Goal: Find specific page/section: Find specific page/section

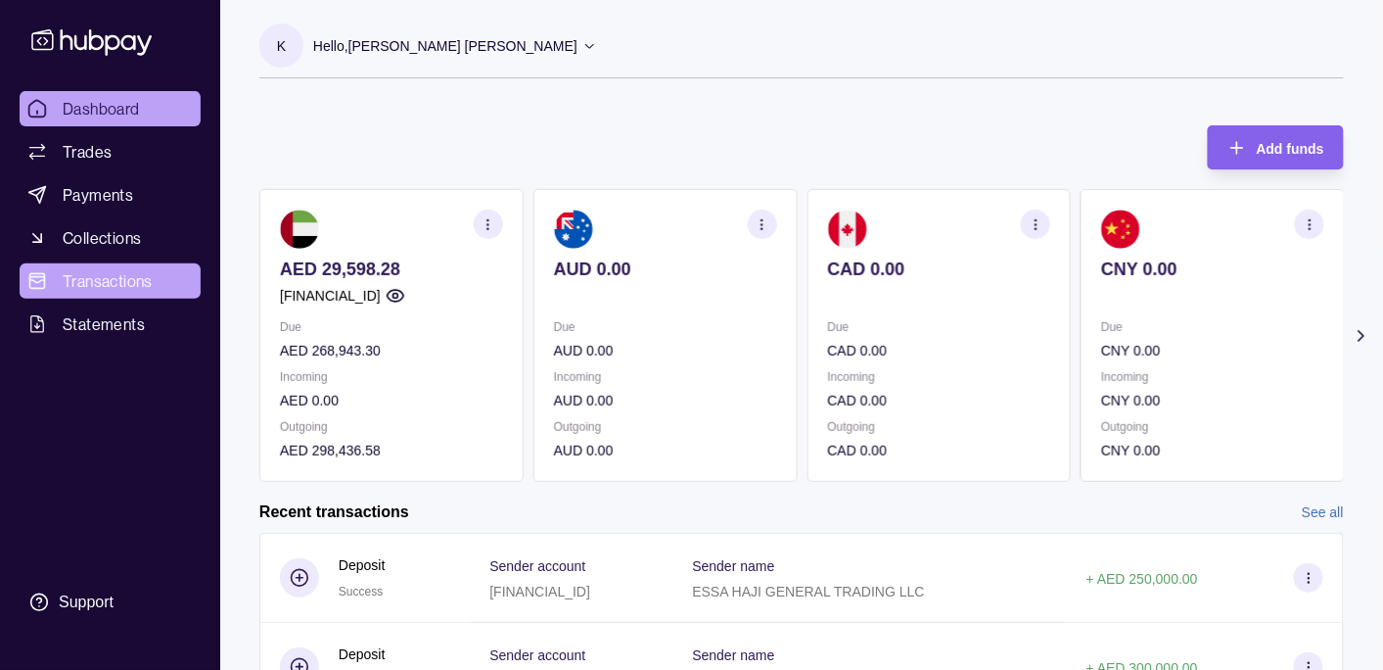
click at [123, 283] on span "Transactions" at bounding box center [108, 280] width 90 height 23
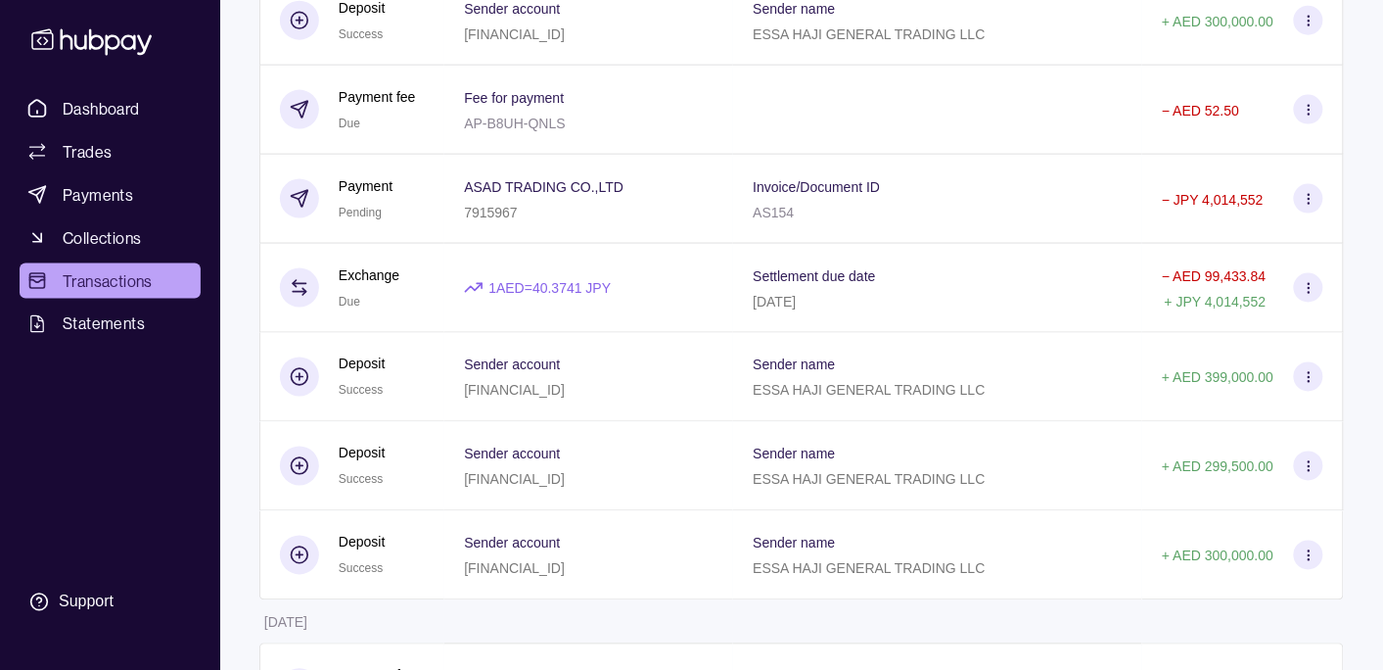
scroll to position [618, 0]
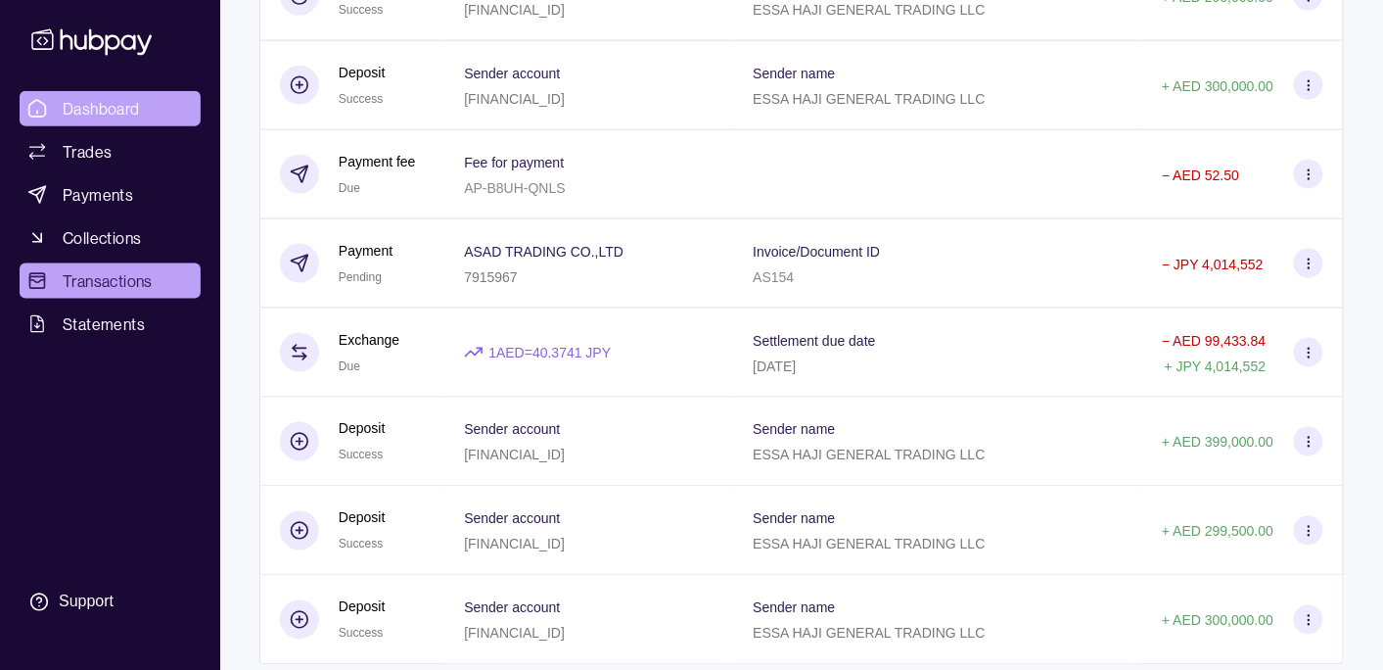
click at [86, 101] on span "Dashboard" at bounding box center [101, 108] width 77 height 23
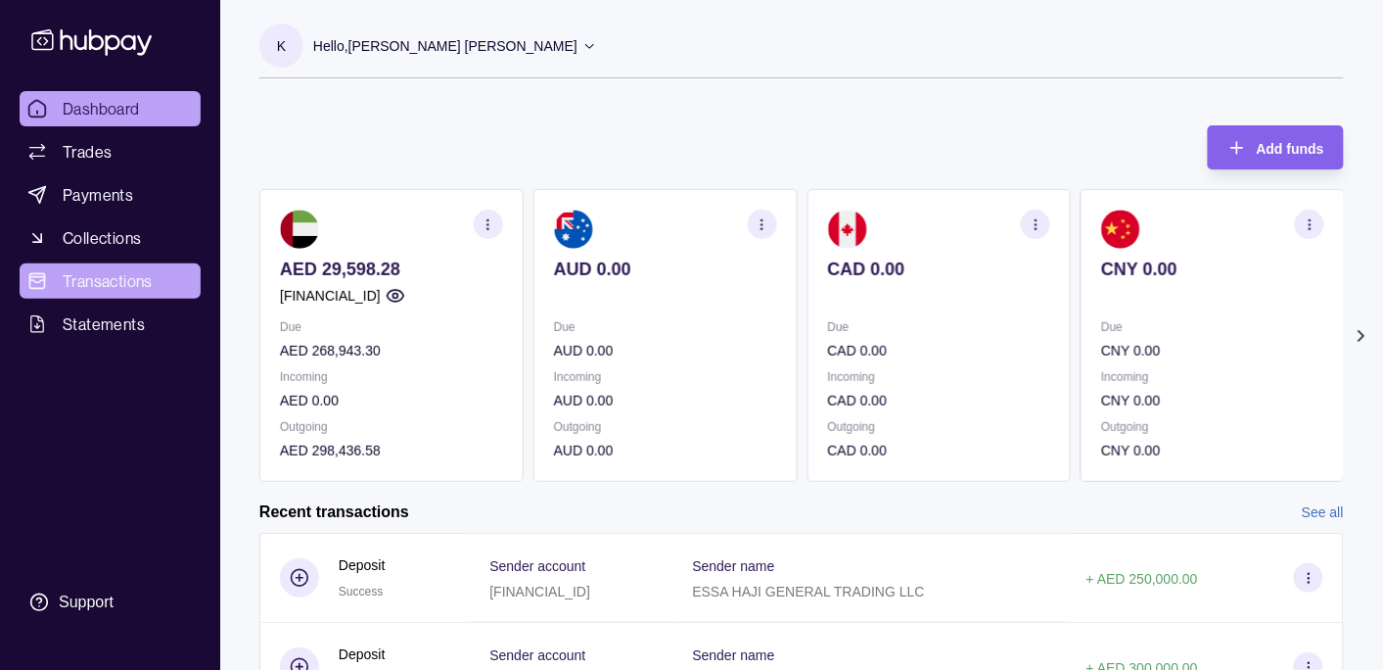
click at [106, 289] on span "Transactions" at bounding box center [108, 280] width 90 height 23
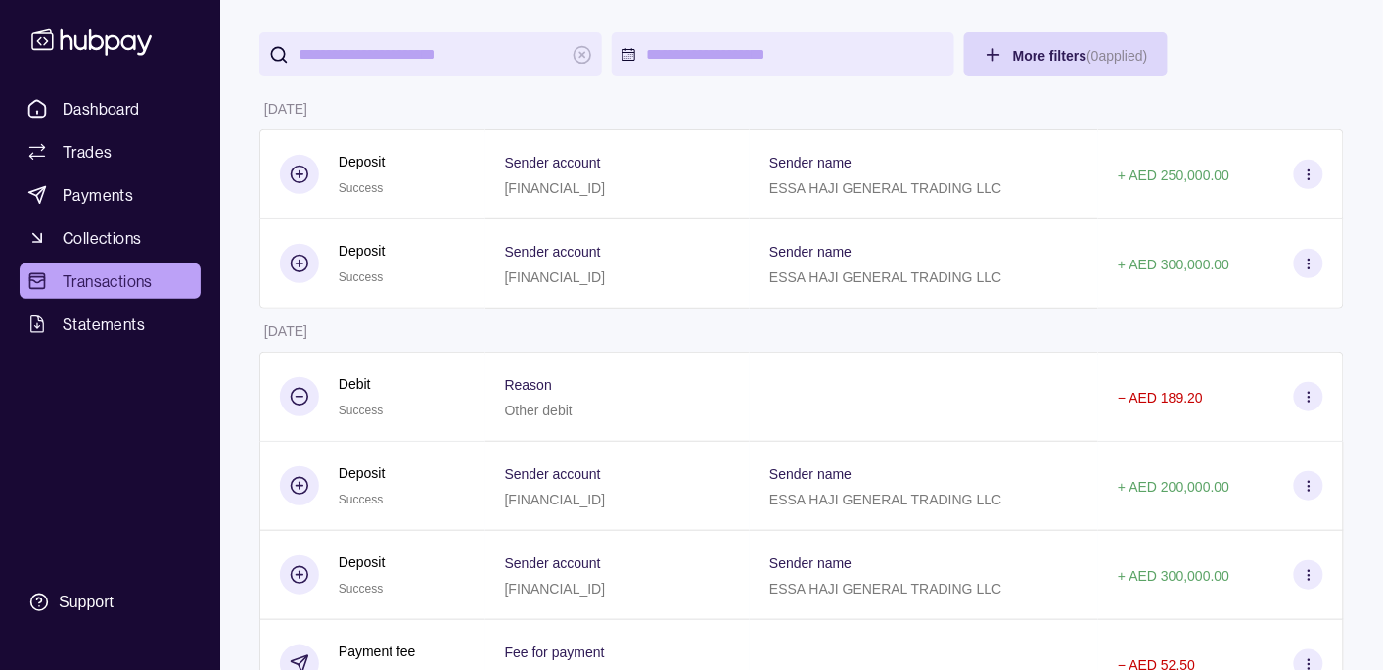
scroll to position [103, 0]
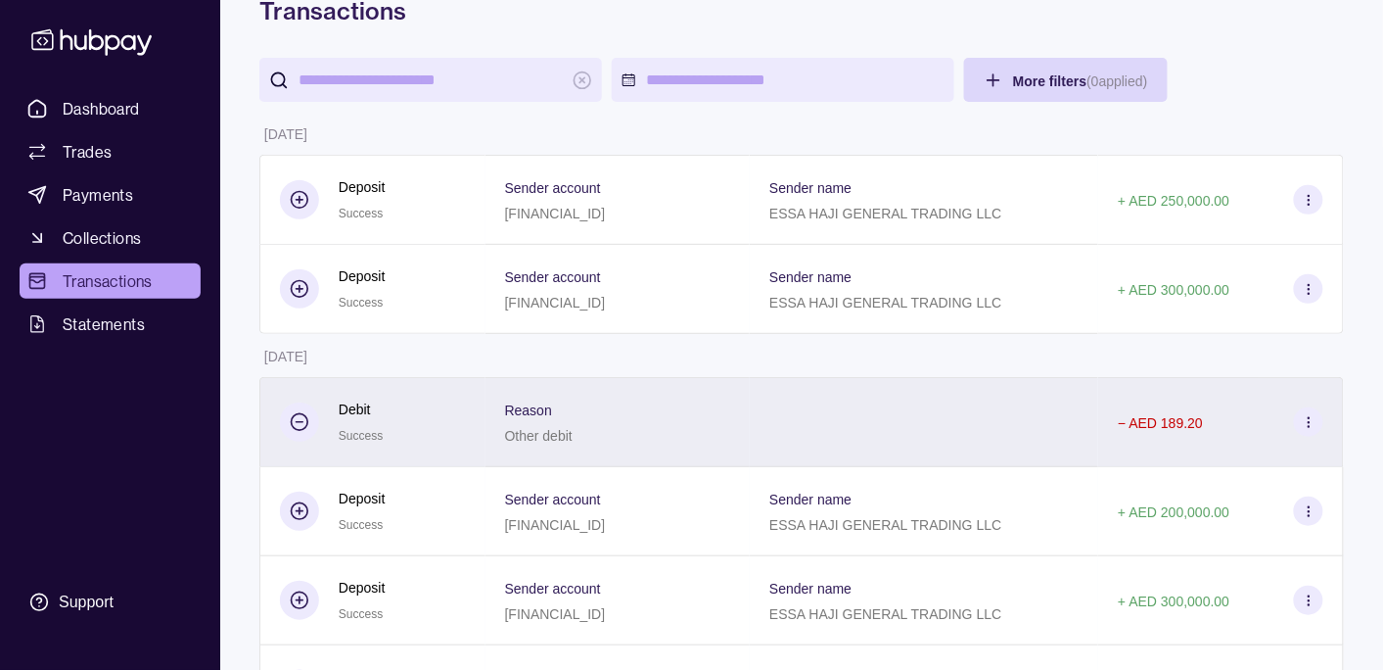
click at [809, 400] on div at bounding box center [924, 422] width 348 height 90
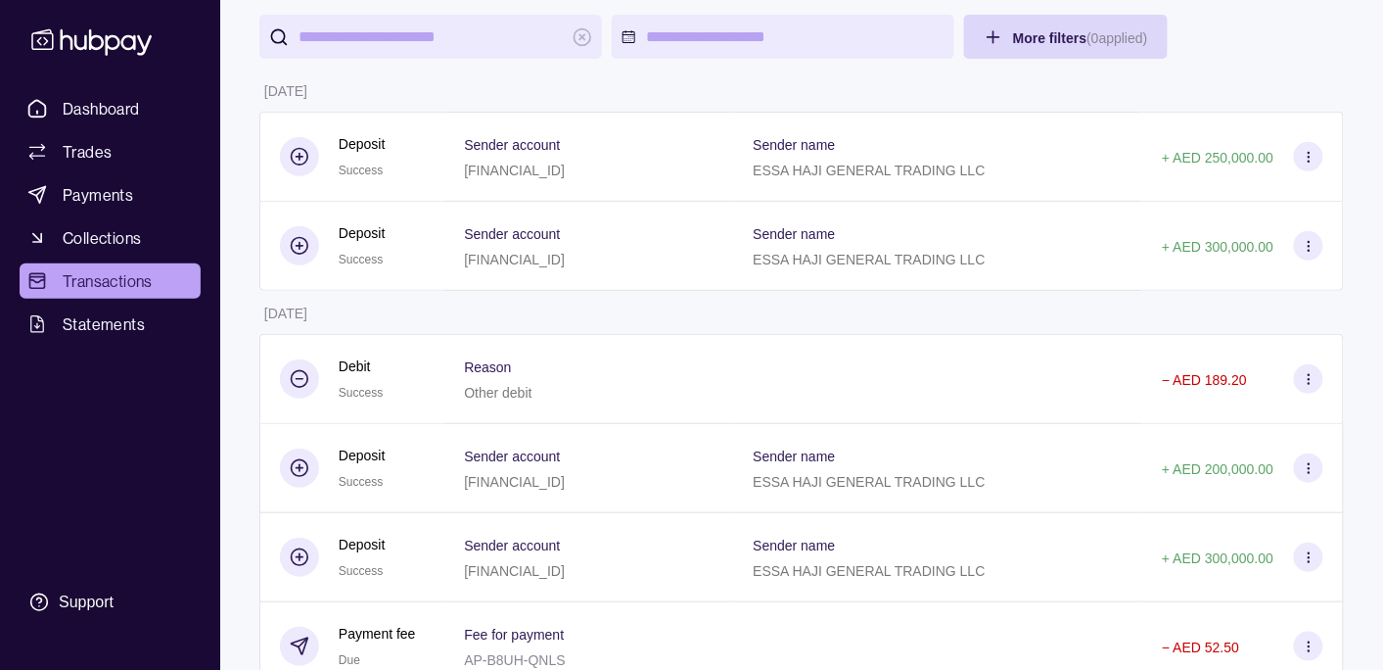
scroll to position [0, 0]
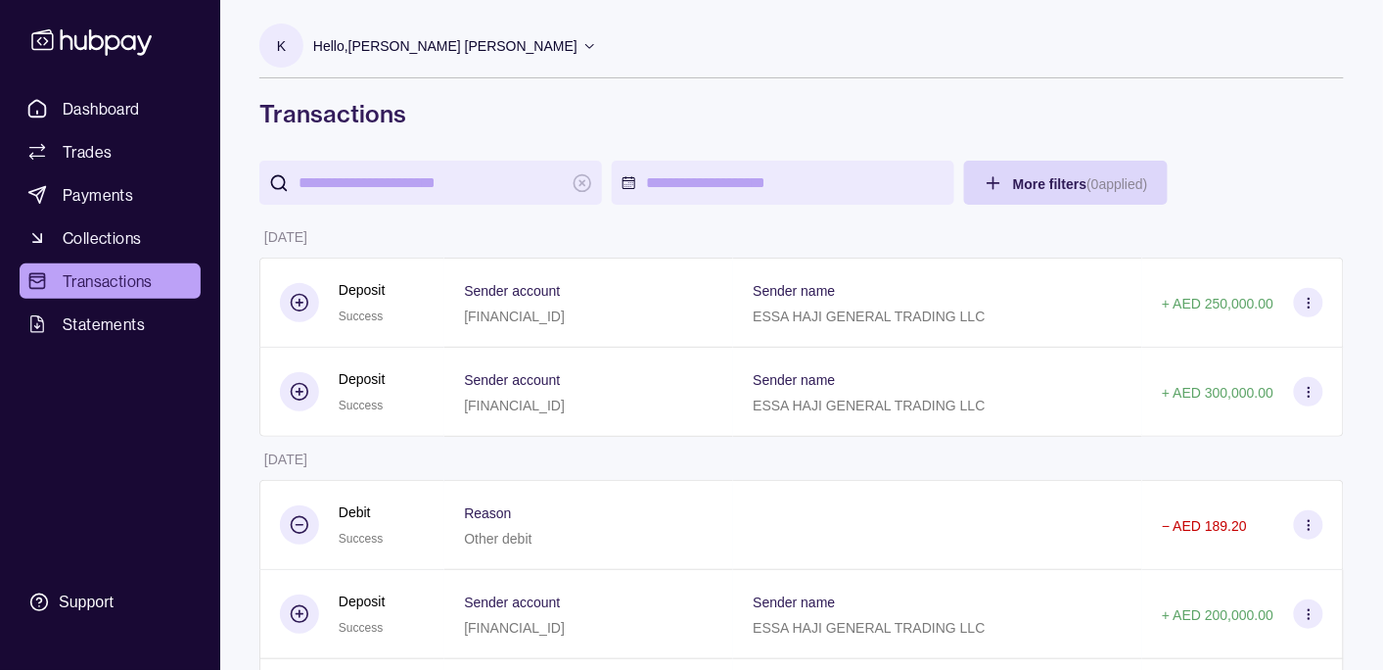
click at [444, 29] on div "Hello, [PERSON_NAME] [PERSON_NAME]" at bounding box center [455, 45] width 284 height 41
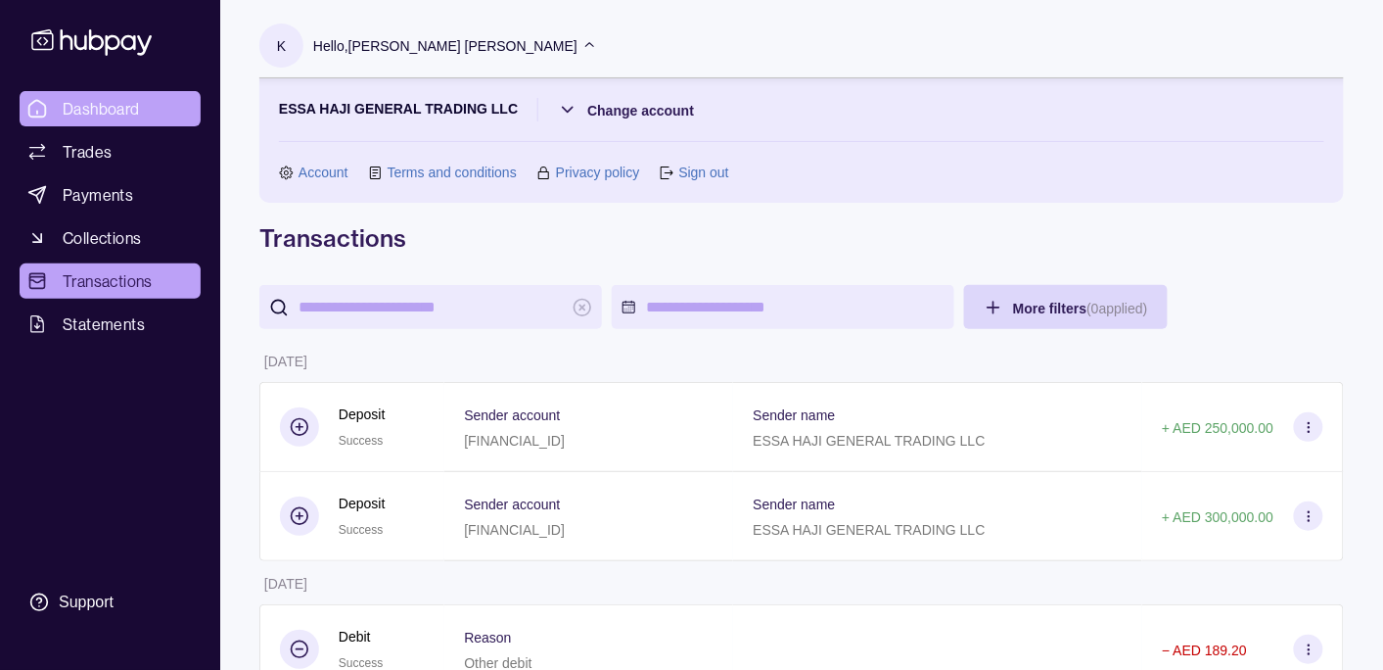
click at [70, 107] on span "Dashboard" at bounding box center [101, 108] width 77 height 23
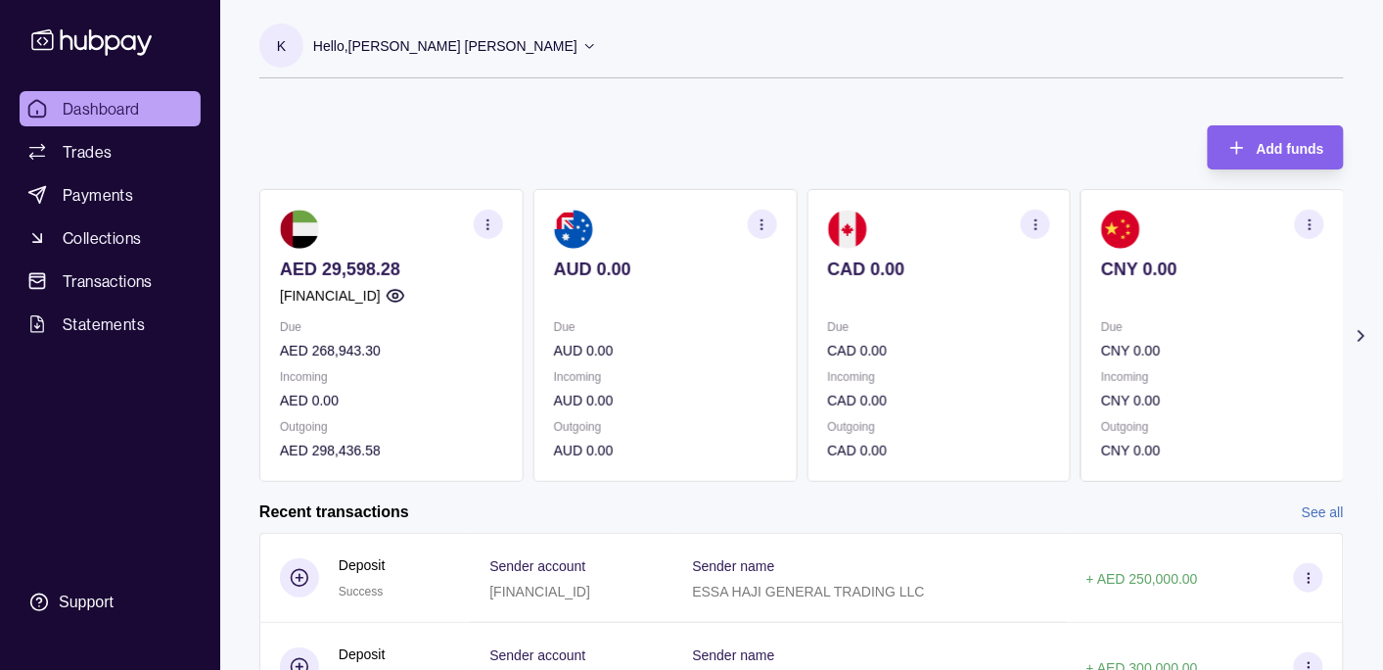
click at [418, 50] on p "Hello, [PERSON_NAME] [PERSON_NAME]" at bounding box center [445, 46] width 264 height 22
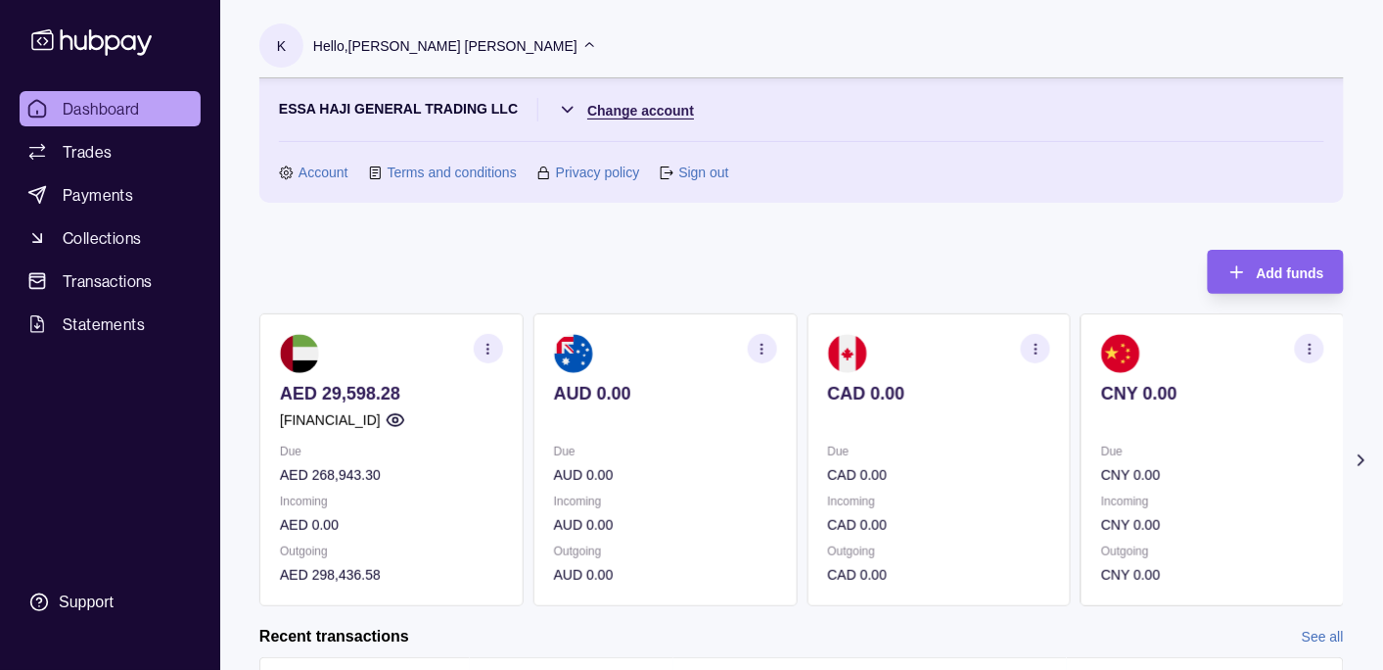
click at [630, 115] on html "Dashboard Trades Payments Collections Transactions Statements Support K Hello, …" at bounding box center [691, 583] width 1383 height 1166
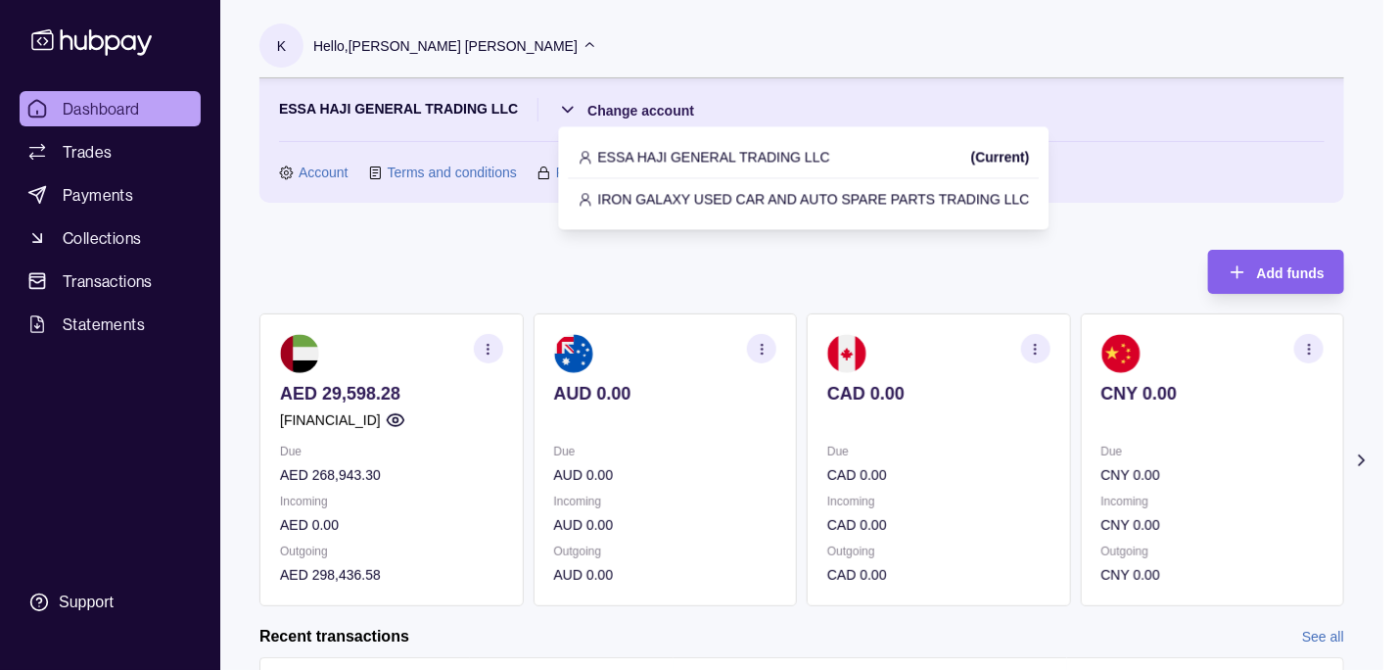
click at [667, 194] on p "IRON GALAXY USED CAR AND AUTO SPARE PARTS TRADING LLC" at bounding box center [814, 199] width 432 height 22
